Goal: Task Accomplishment & Management: Manage account settings

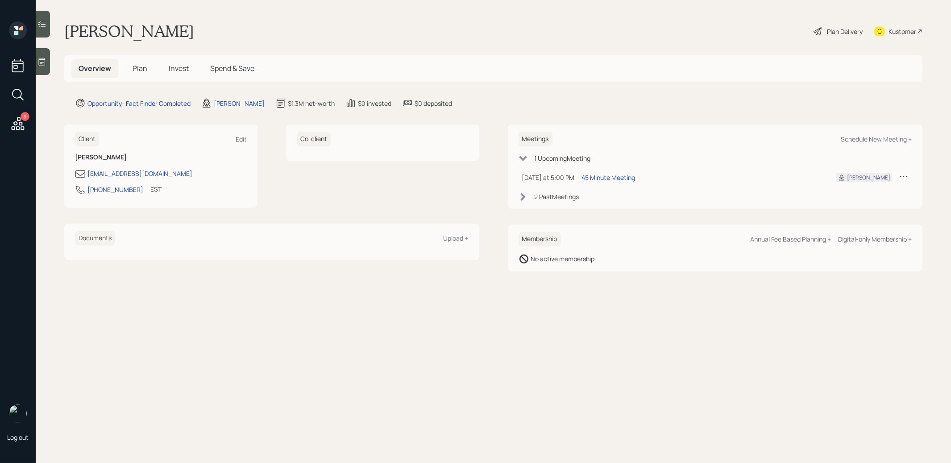
click at [140, 67] on span "Plan" at bounding box center [140, 68] width 15 height 10
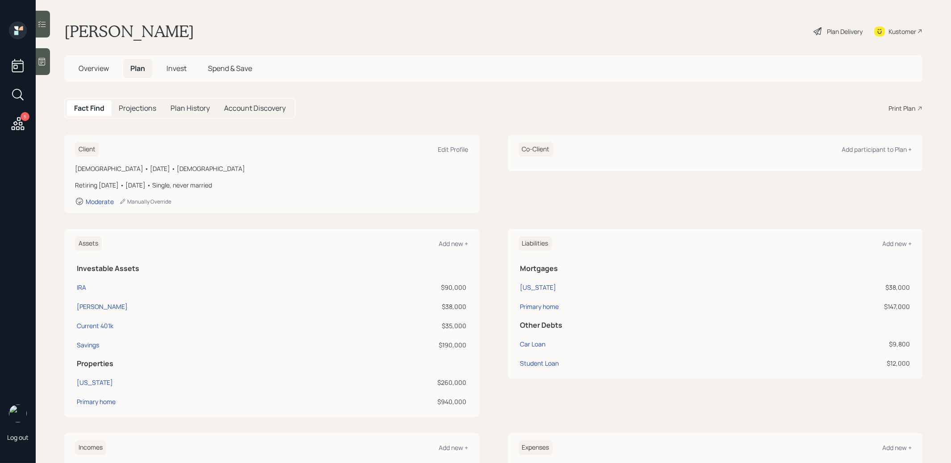
click at [39, 61] on icon at bounding box center [41, 61] width 9 height 9
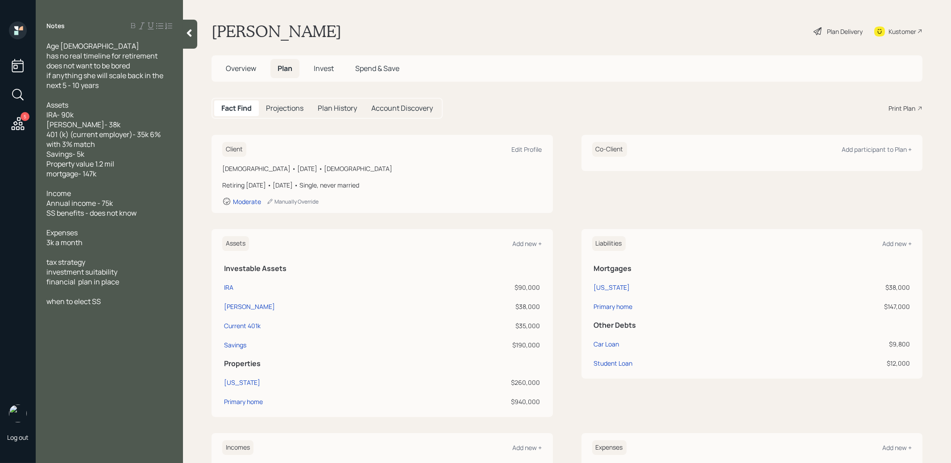
click at [189, 35] on icon at bounding box center [189, 33] width 5 height 8
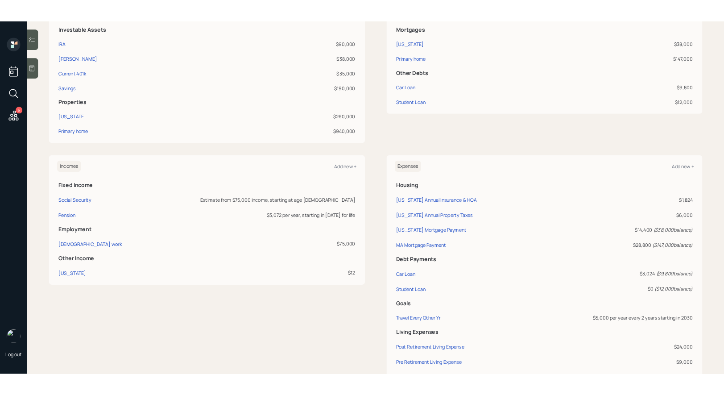
scroll to position [20, 0]
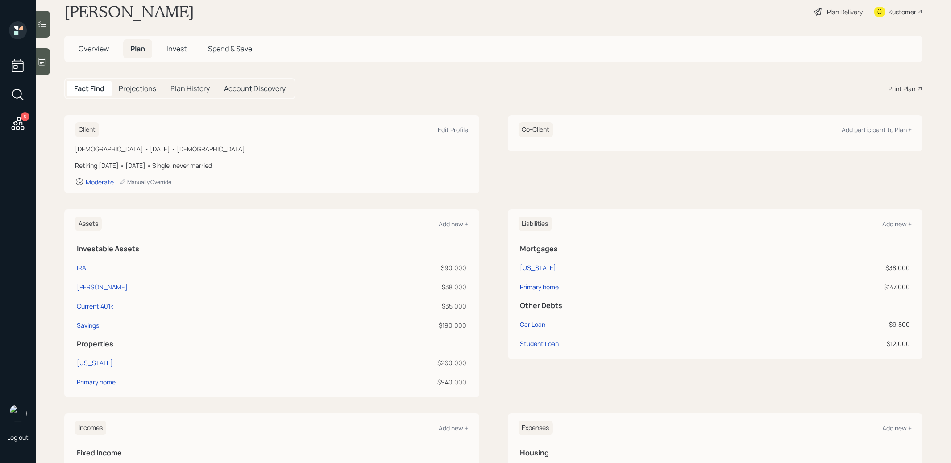
click at [843, 11] on div "Plan Delivery" at bounding box center [845, 11] width 36 height 9
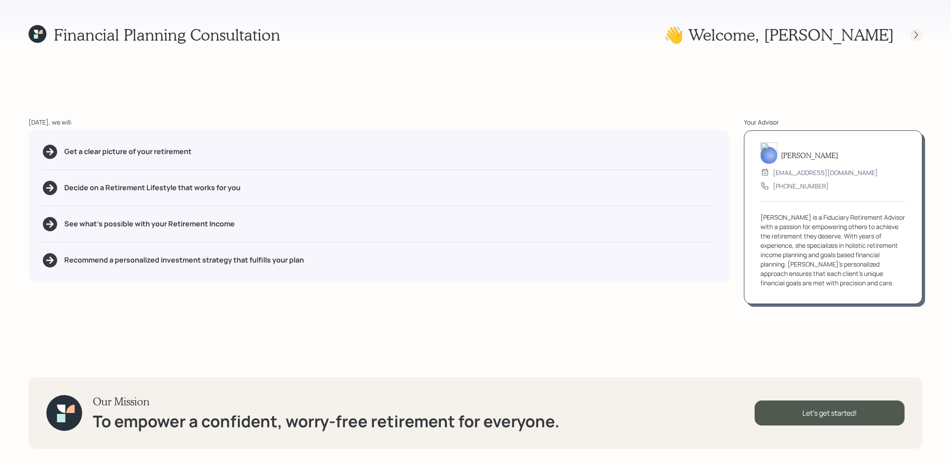
click at [918, 33] on icon at bounding box center [916, 34] width 9 height 9
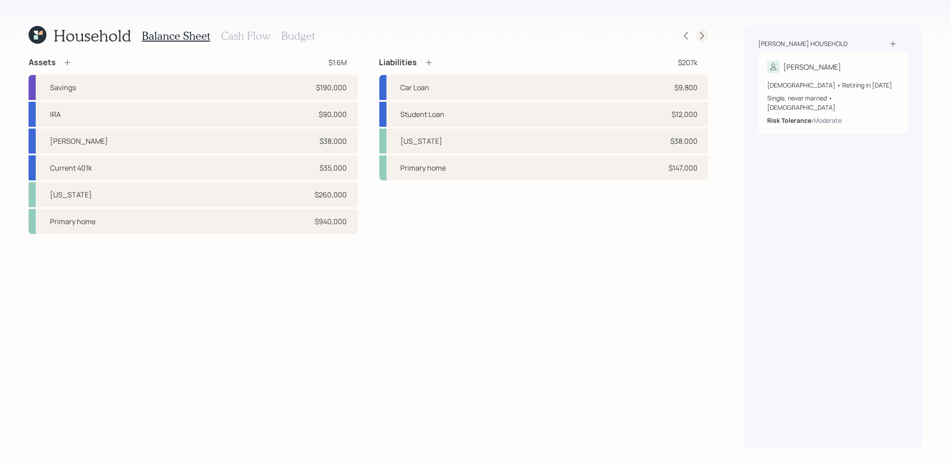
click at [703, 37] on icon at bounding box center [702, 35] width 9 height 9
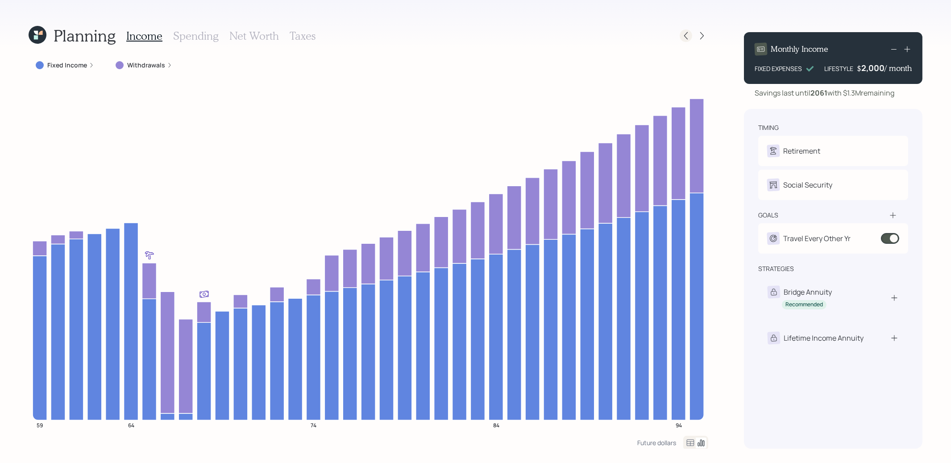
click at [689, 38] on icon at bounding box center [686, 35] width 9 height 9
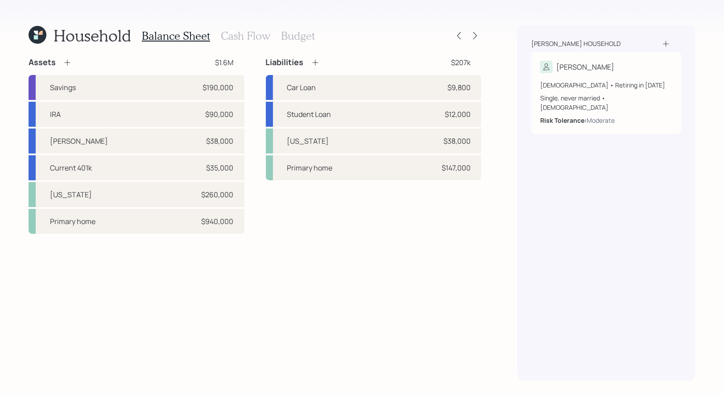
click at [39, 34] on icon at bounding box center [40, 33] width 4 height 4
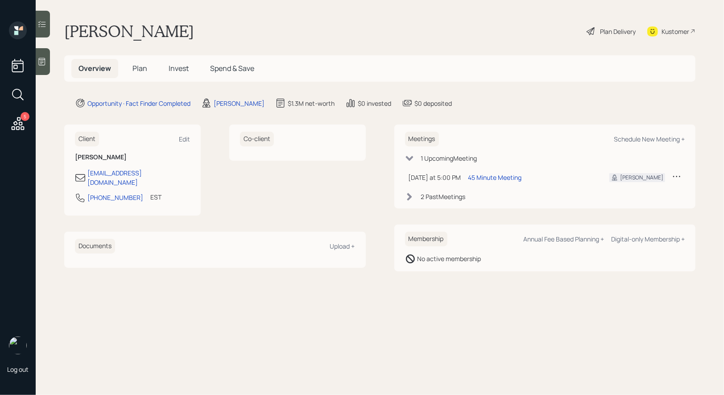
click at [20, 91] on icon at bounding box center [17, 94] width 10 height 10
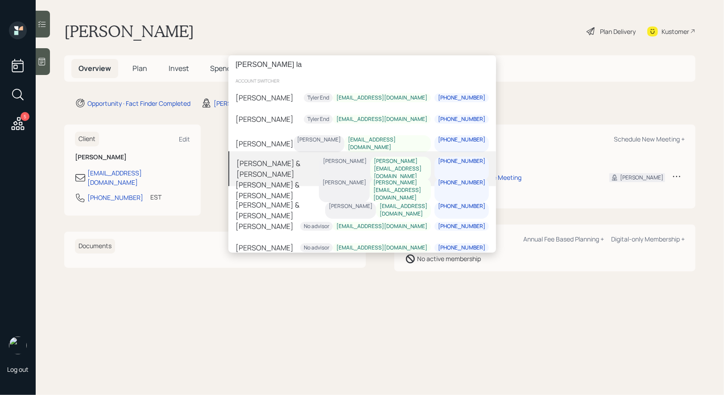
type input "[PERSON_NAME] la"
click at [291, 163] on div "[PERSON_NAME] & [PERSON_NAME]" at bounding box center [278, 168] width 83 height 21
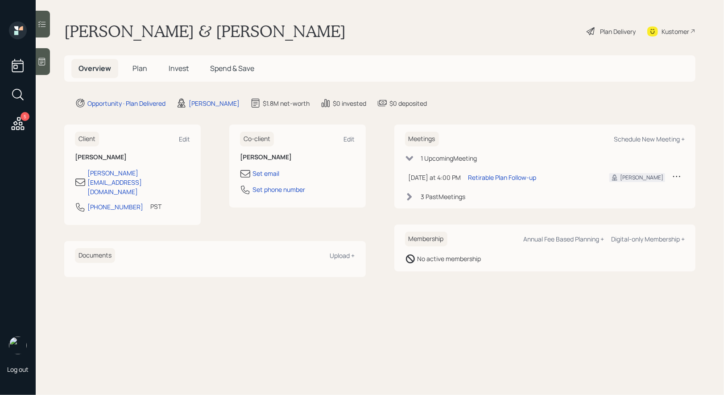
click at [138, 67] on span "Plan" at bounding box center [140, 68] width 15 height 10
